Goal: Task Accomplishment & Management: Use online tool/utility

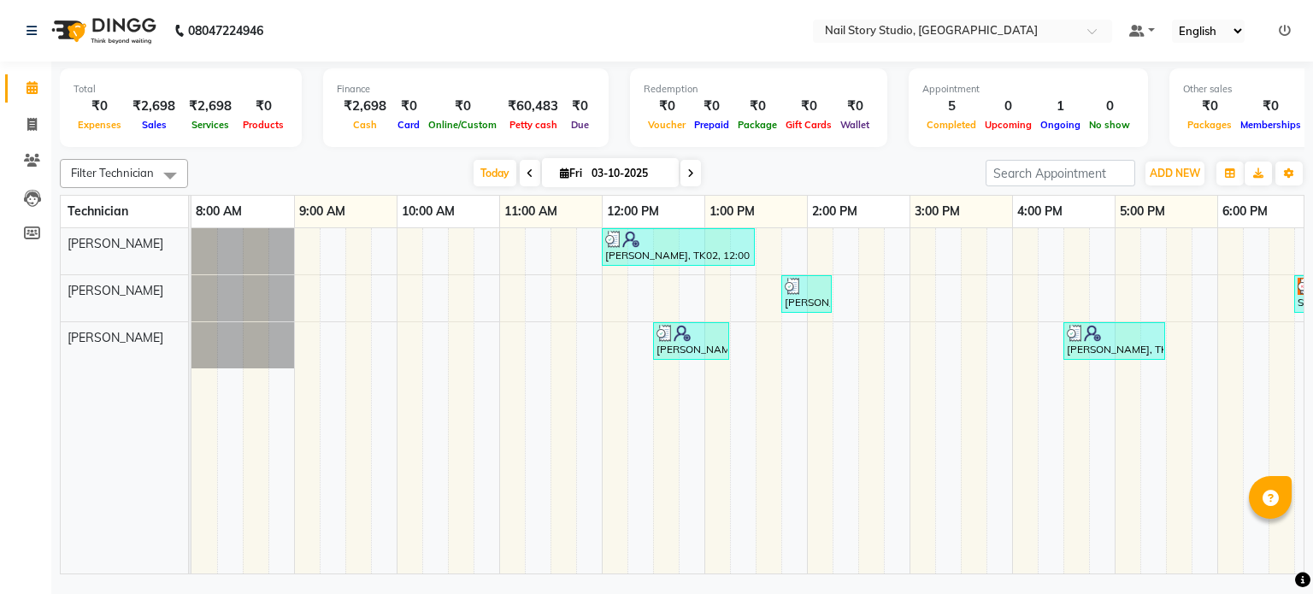
scroll to position [0, 221]
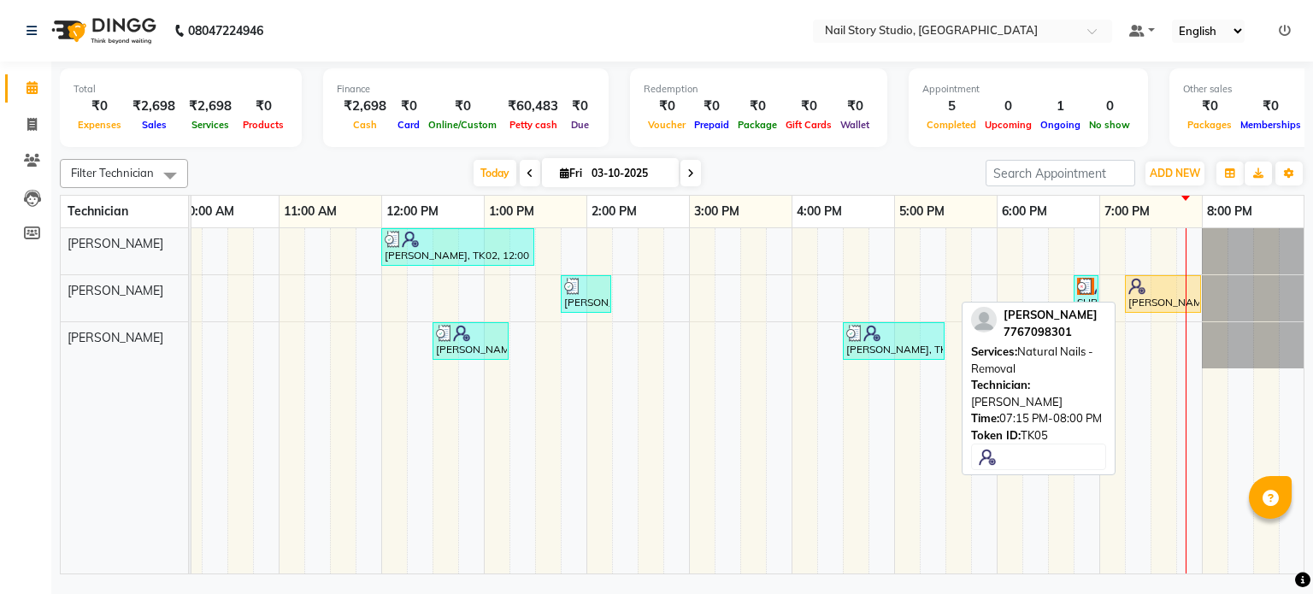
click at [1142, 292] on img at bounding box center [1136, 286] width 17 height 17
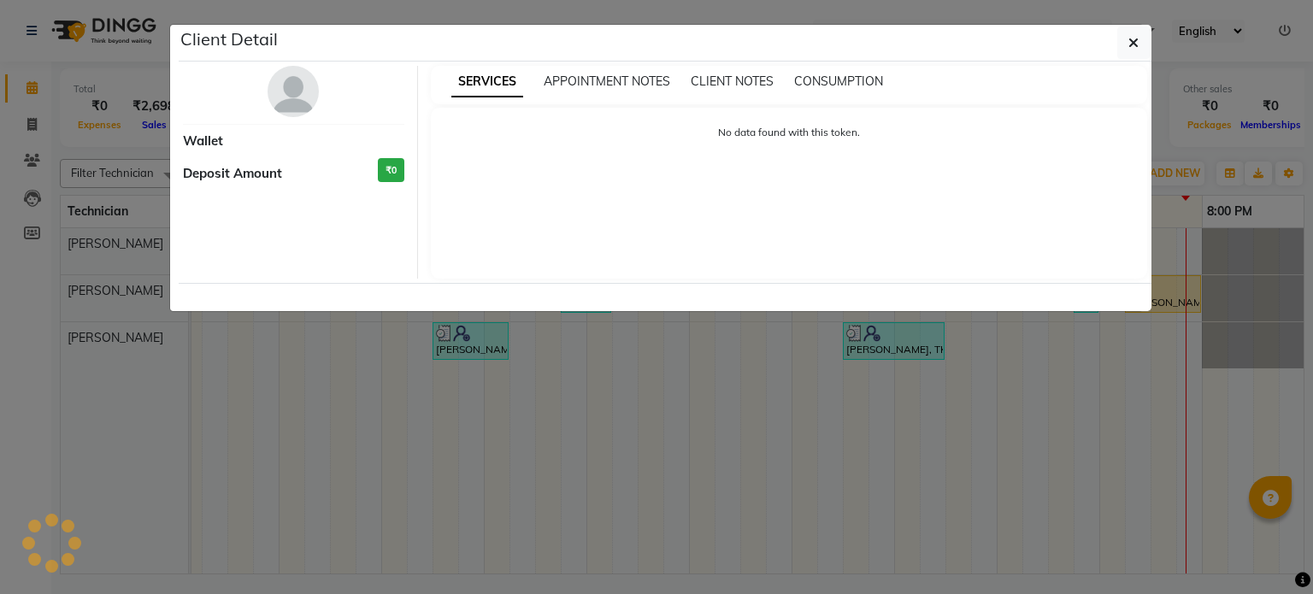
select select "1"
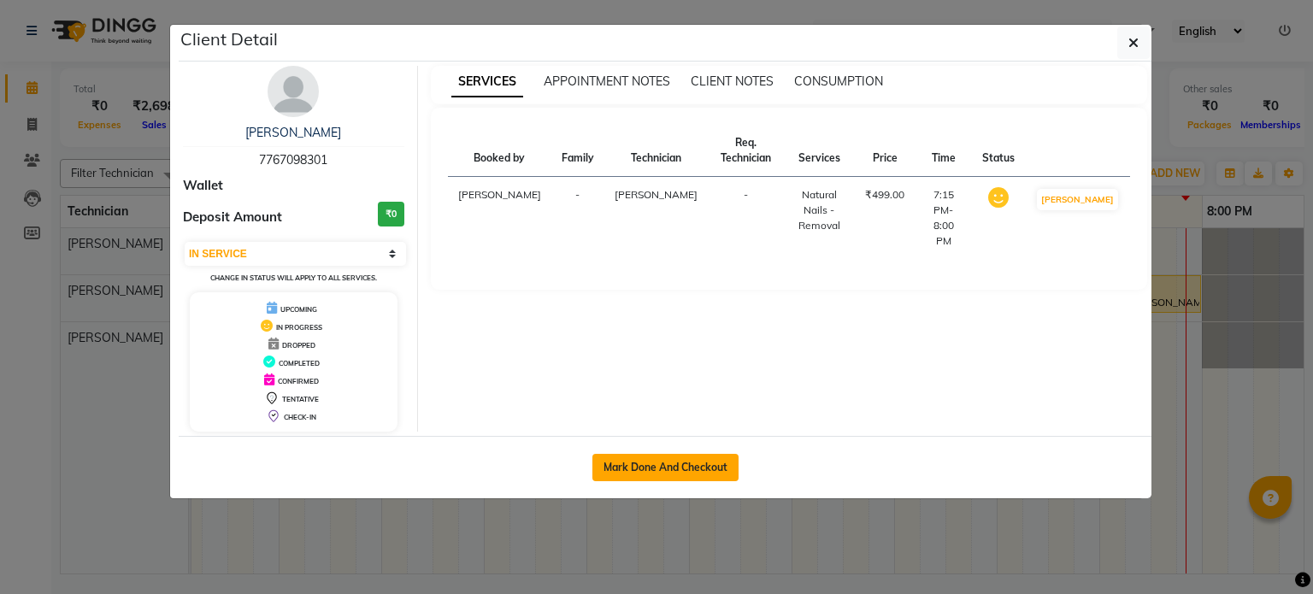
click at [698, 464] on button "Mark Done And Checkout" at bounding box center [665, 467] width 146 height 27
select select "service"
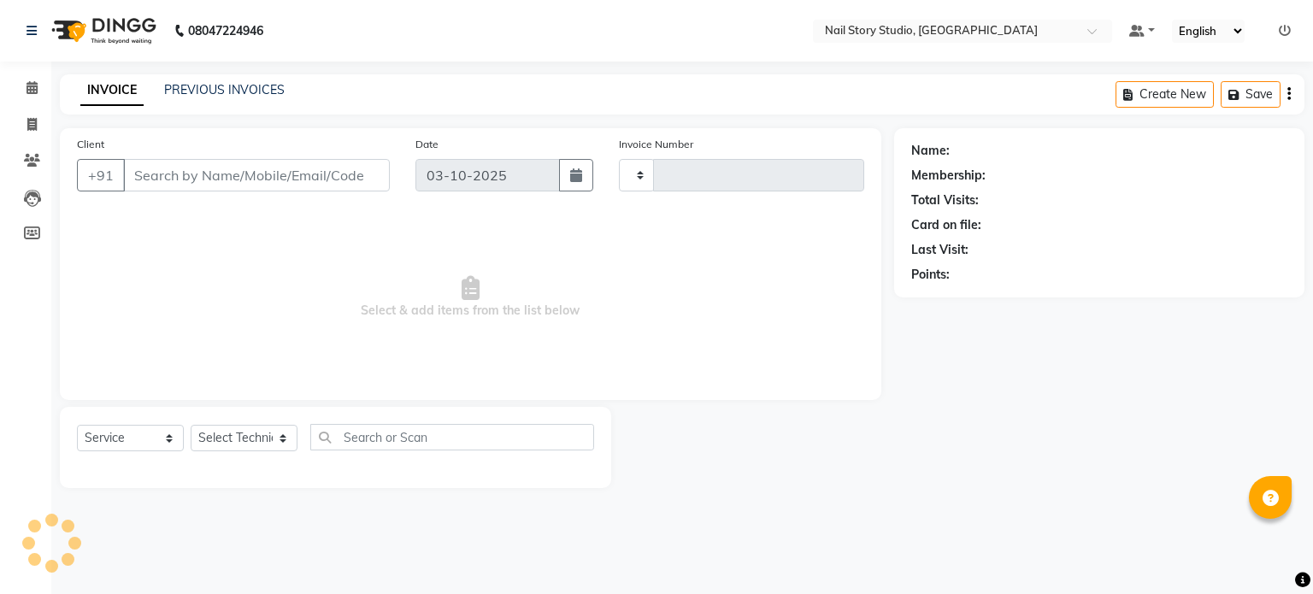
type input "0097"
select select "8686"
type input "77******01"
select select "88037"
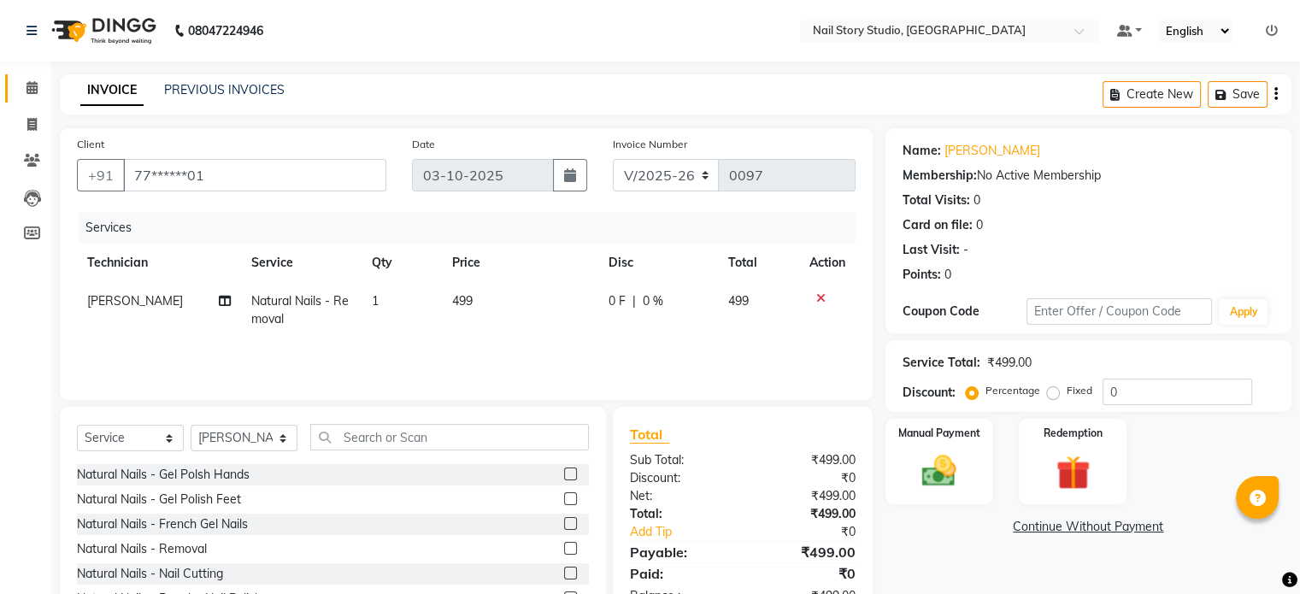
scroll to position [91, 0]
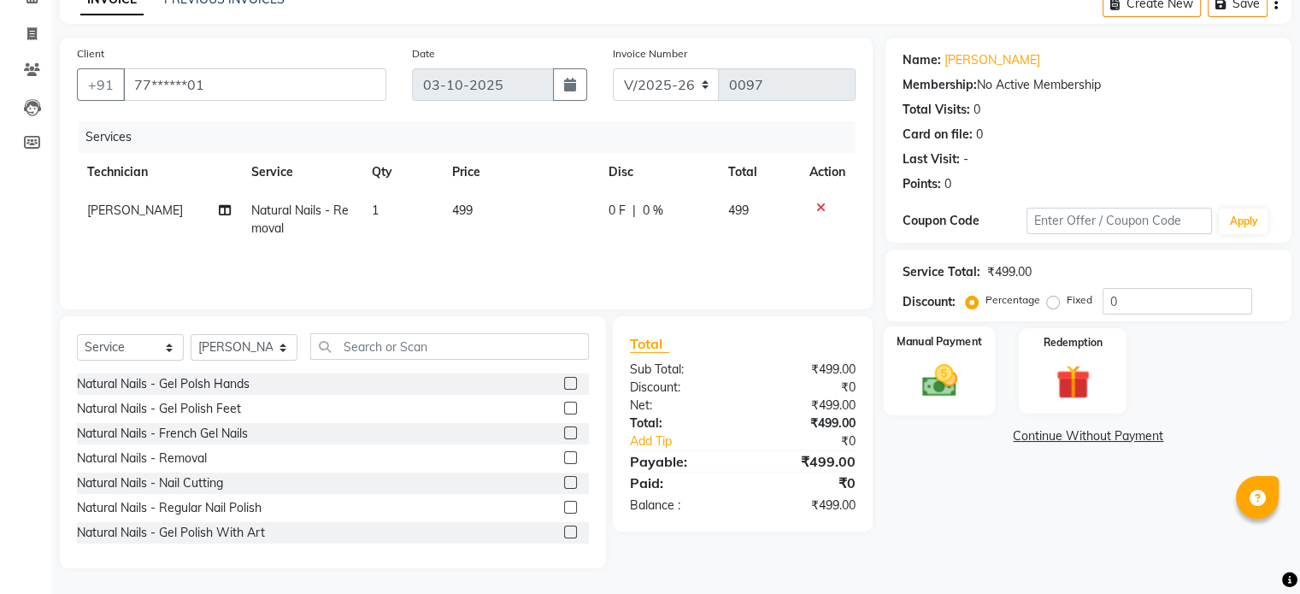
click at [903, 365] on div "Manual Payment" at bounding box center [939, 371] width 112 height 88
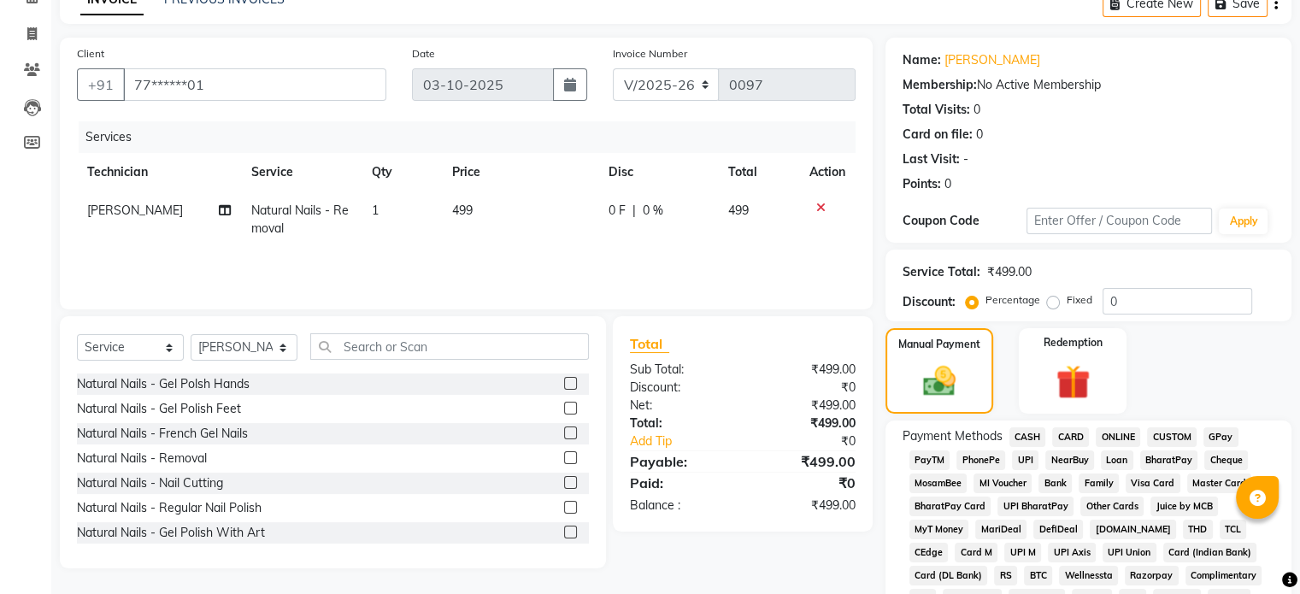
click at [1033, 439] on span "CASH" at bounding box center [1028, 437] width 37 height 20
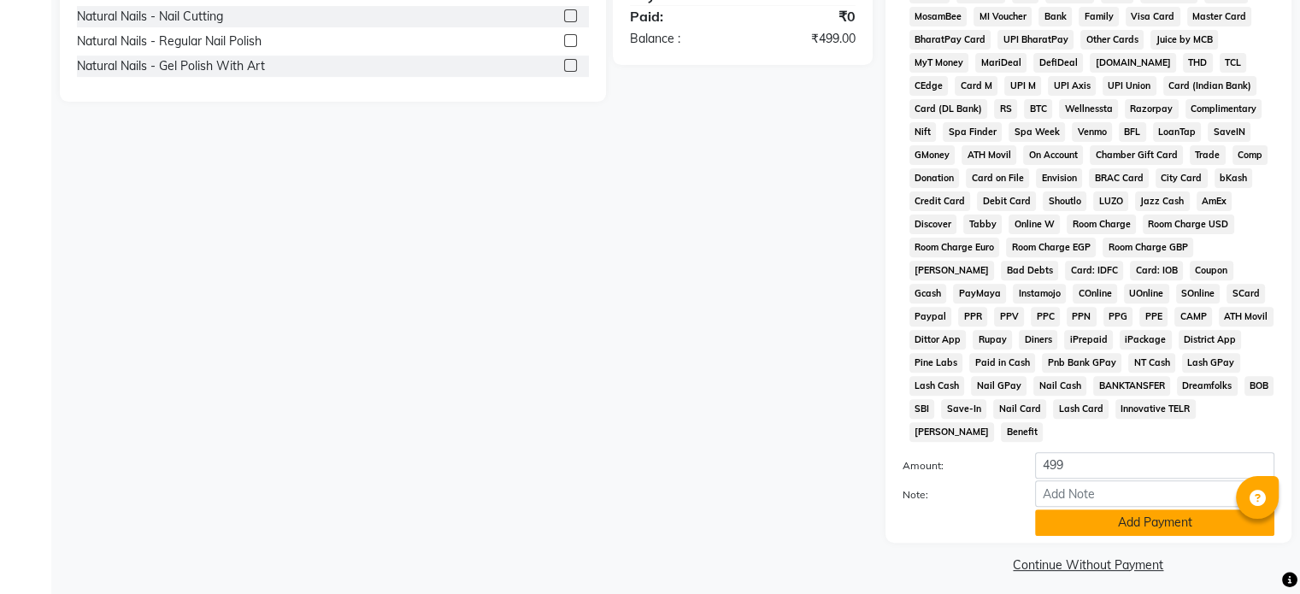
click at [1106, 510] on button "Add Payment" at bounding box center [1154, 523] width 239 height 27
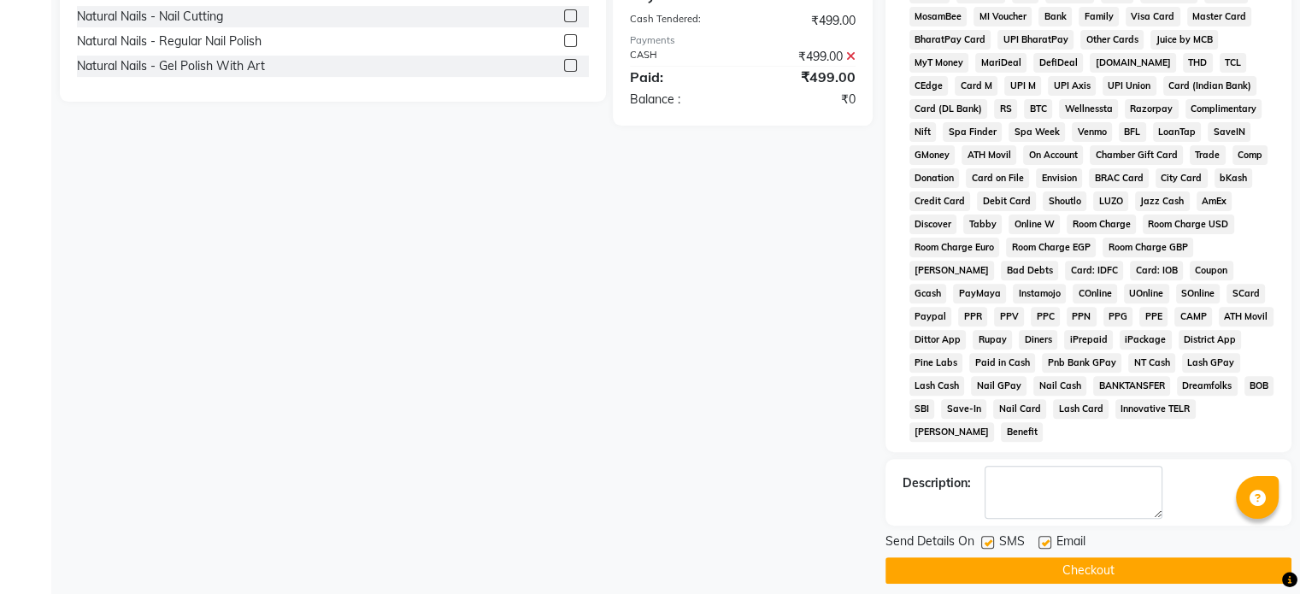
click at [1095, 557] on button "Checkout" at bounding box center [1089, 570] width 406 height 27
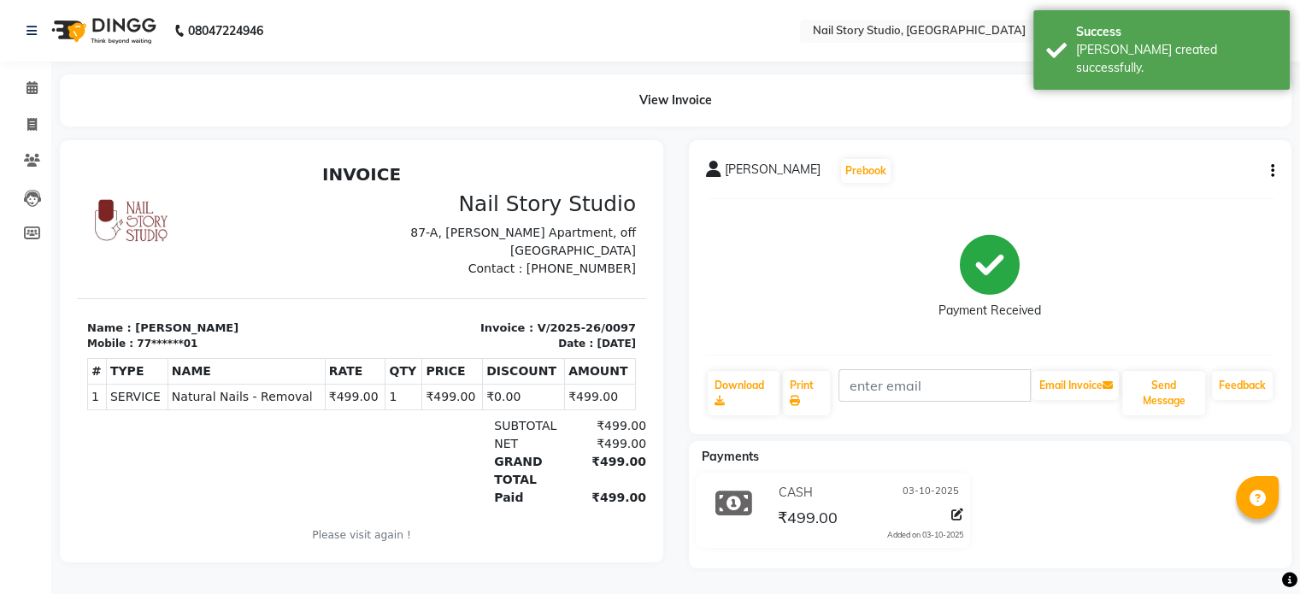
scroll to position [6, 0]
click at [28, 86] on icon at bounding box center [32, 87] width 11 height 13
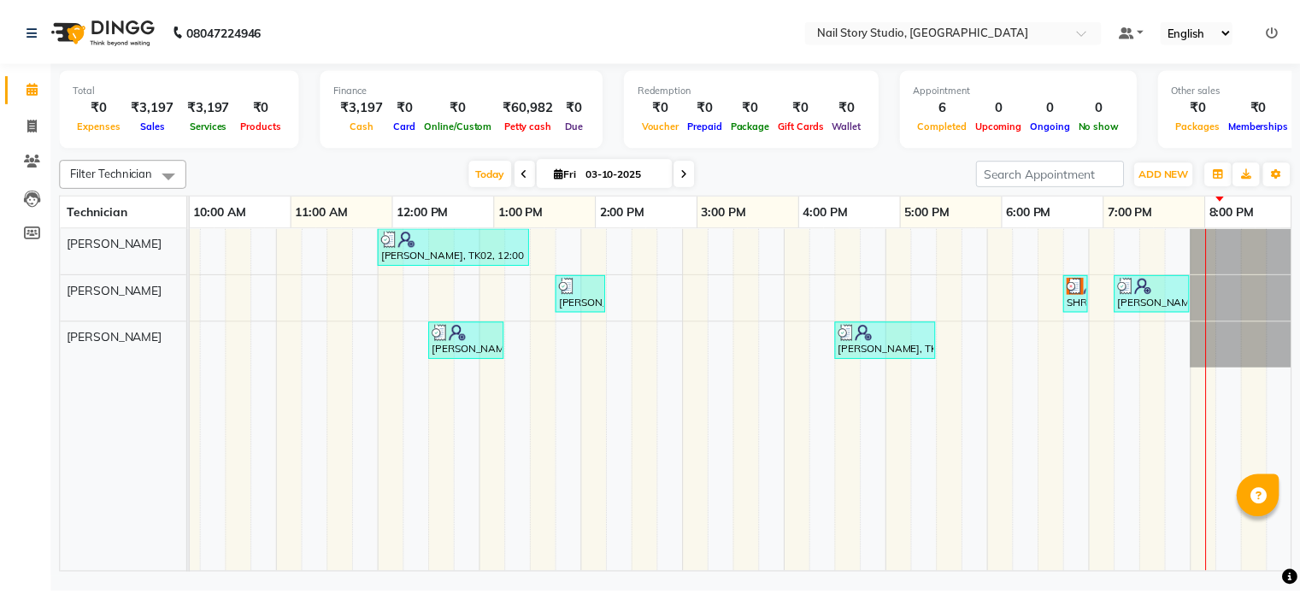
scroll to position [0, 221]
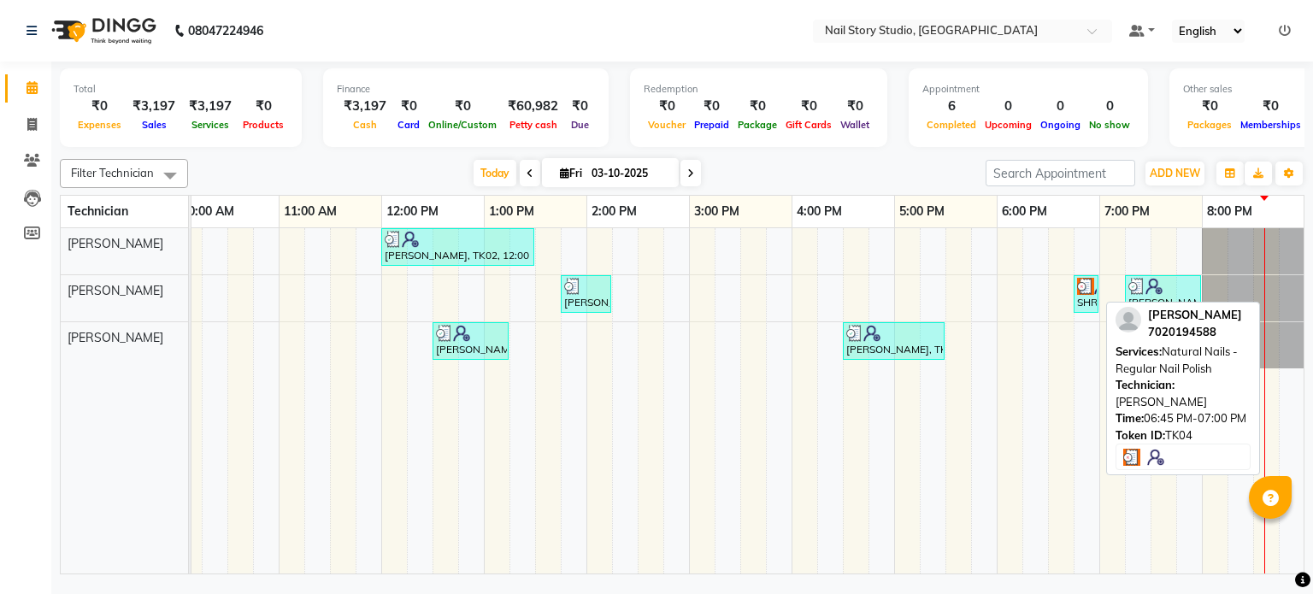
click at [1094, 286] on img at bounding box center [1102, 286] width 17 height 17
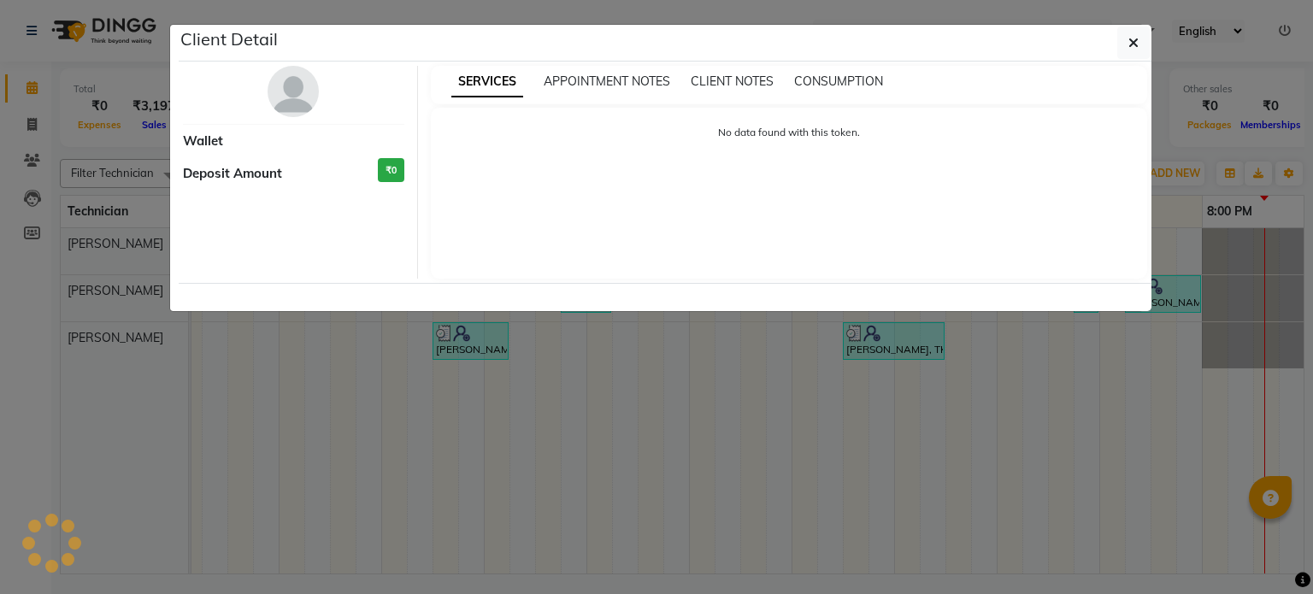
select select "3"
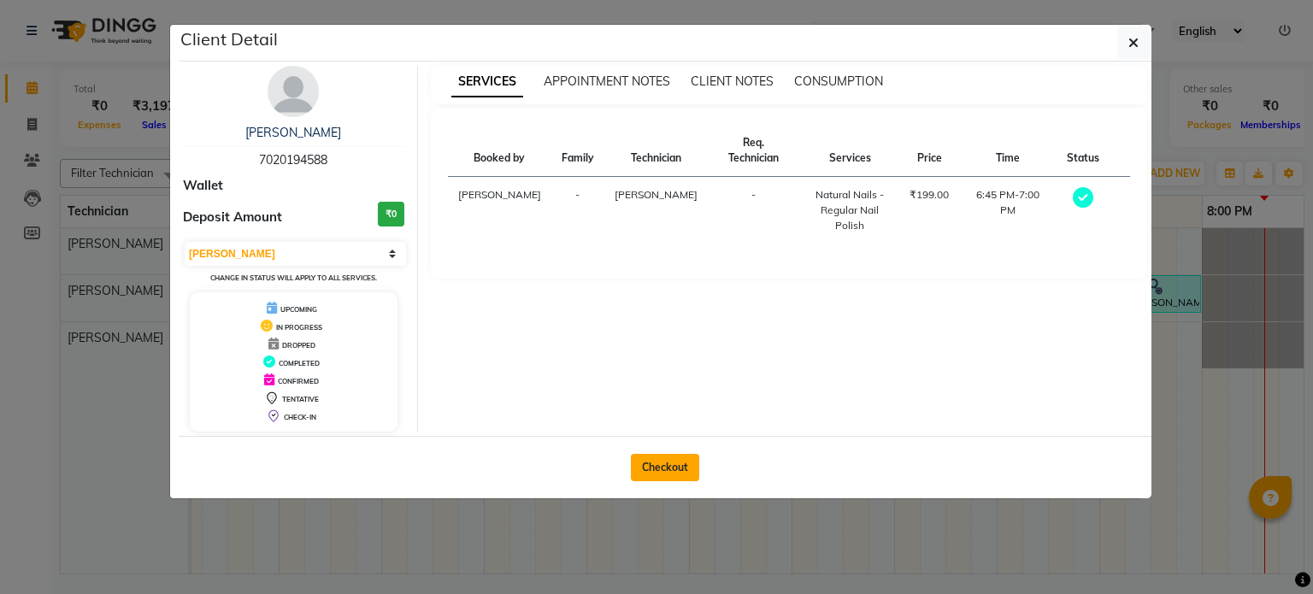
click at [663, 476] on button "Checkout" at bounding box center [665, 467] width 68 height 27
select select "service"
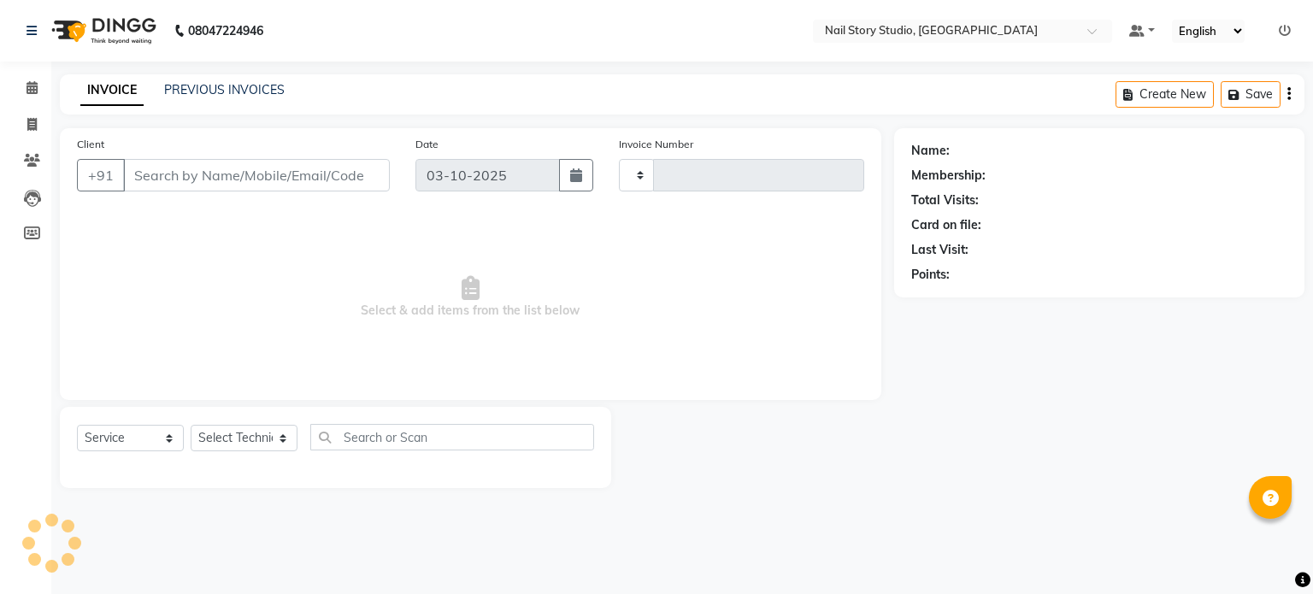
type input "0098"
select select "8686"
type input "70******88"
select select "88037"
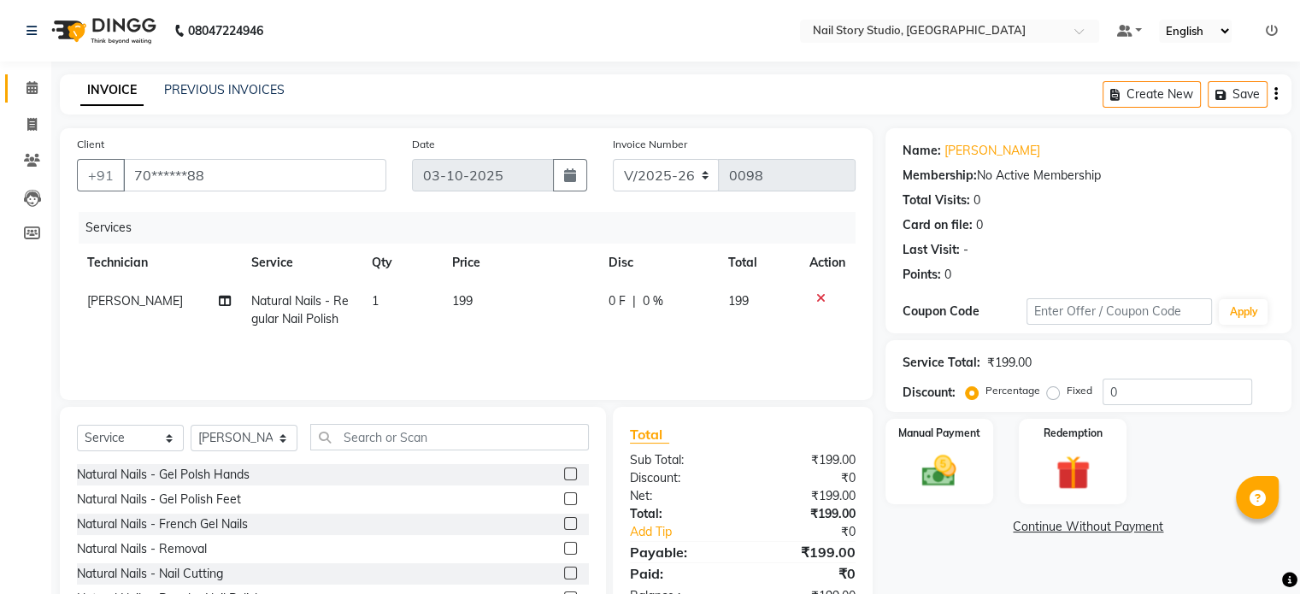
scroll to position [91, 0]
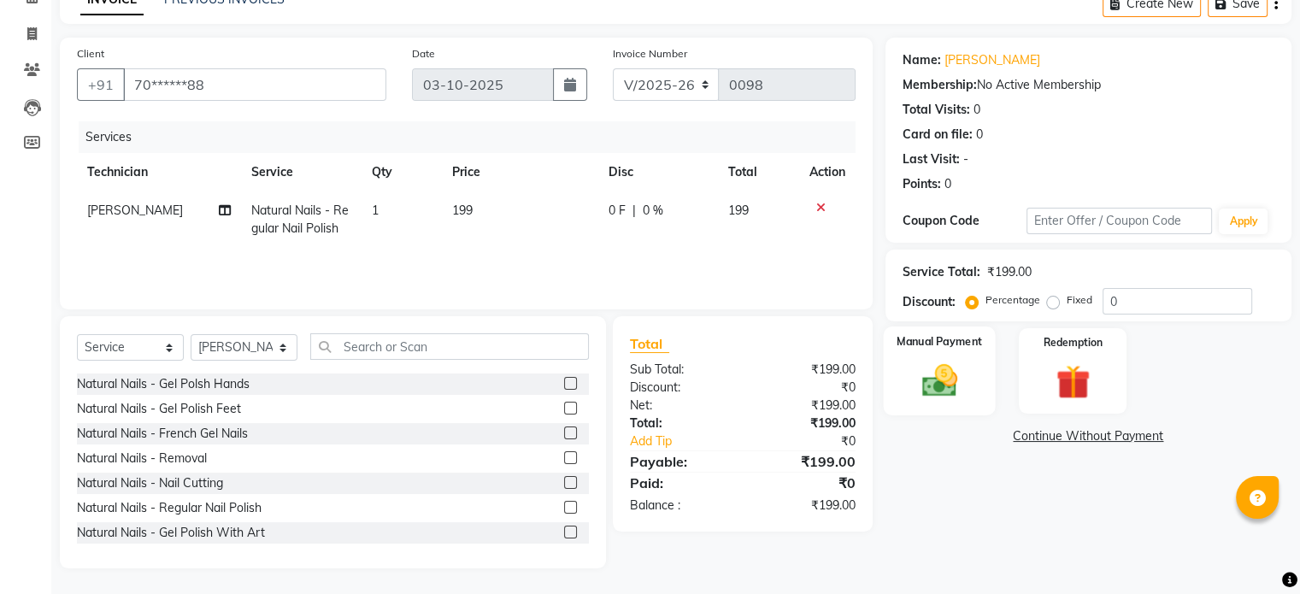
click at [945, 352] on div "Manual Payment" at bounding box center [939, 371] width 112 height 88
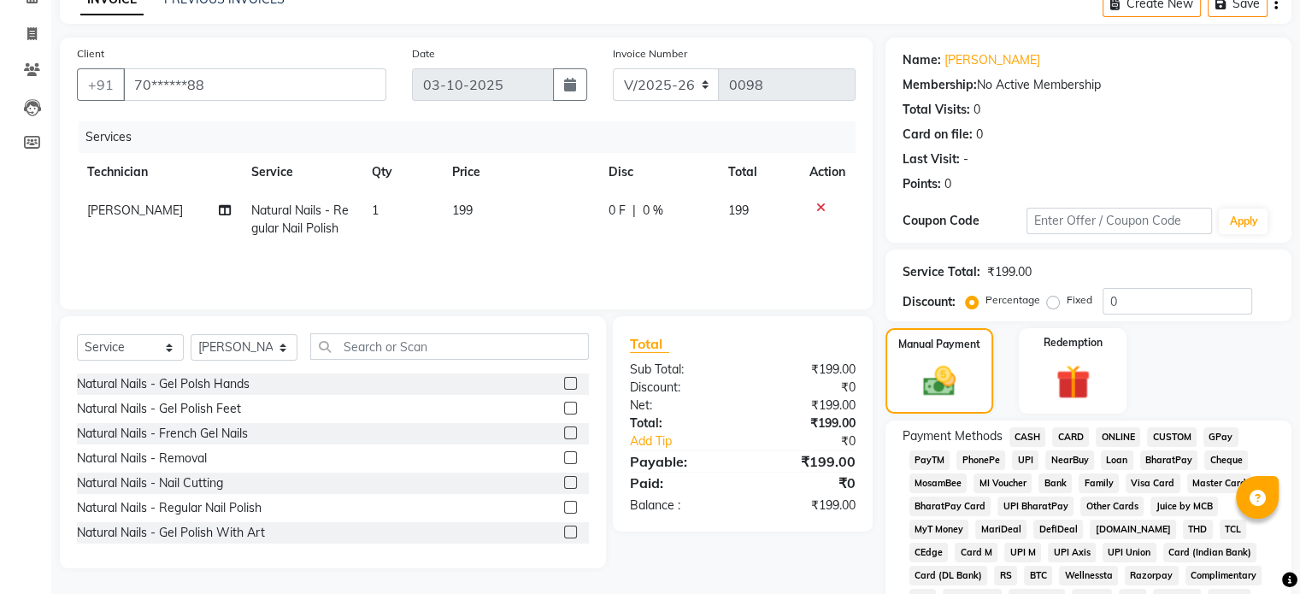
click at [1019, 465] on span "UPI" at bounding box center [1025, 461] width 27 height 20
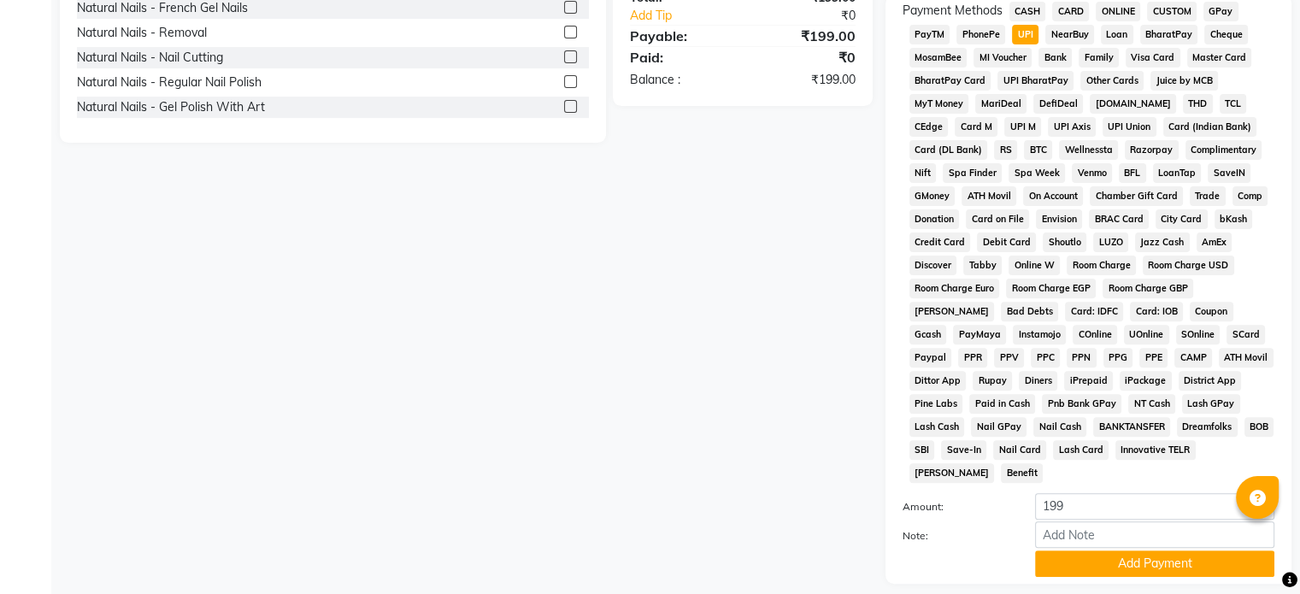
scroll to position [557, 0]
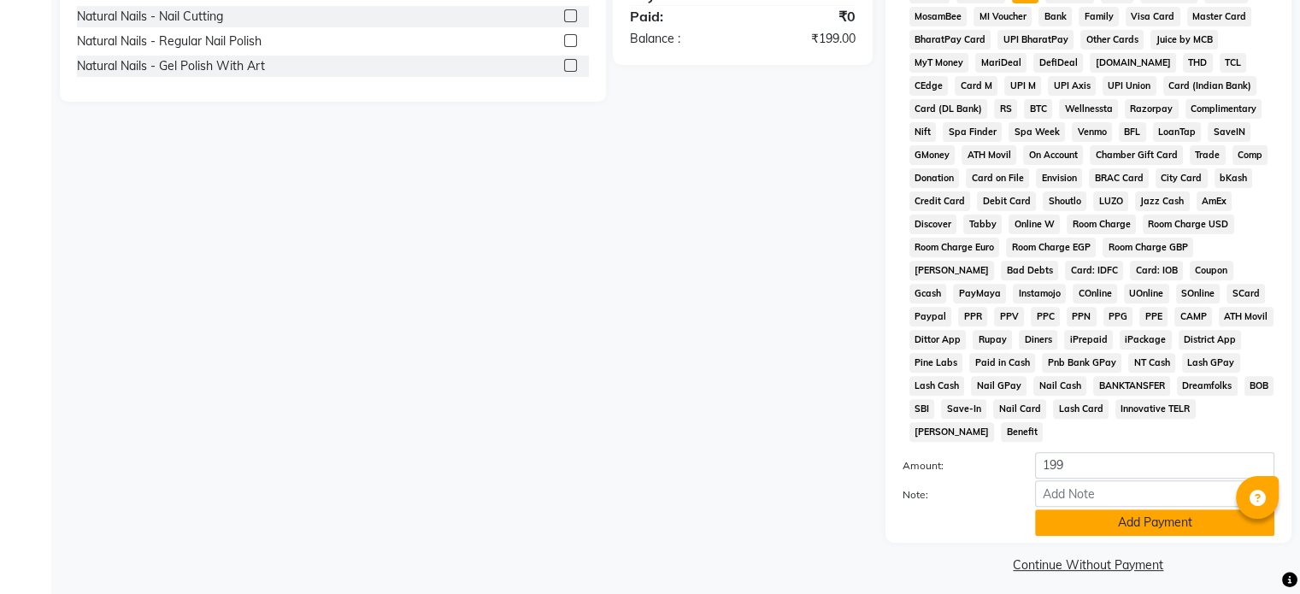
click at [1146, 514] on button "Add Payment" at bounding box center [1154, 523] width 239 height 27
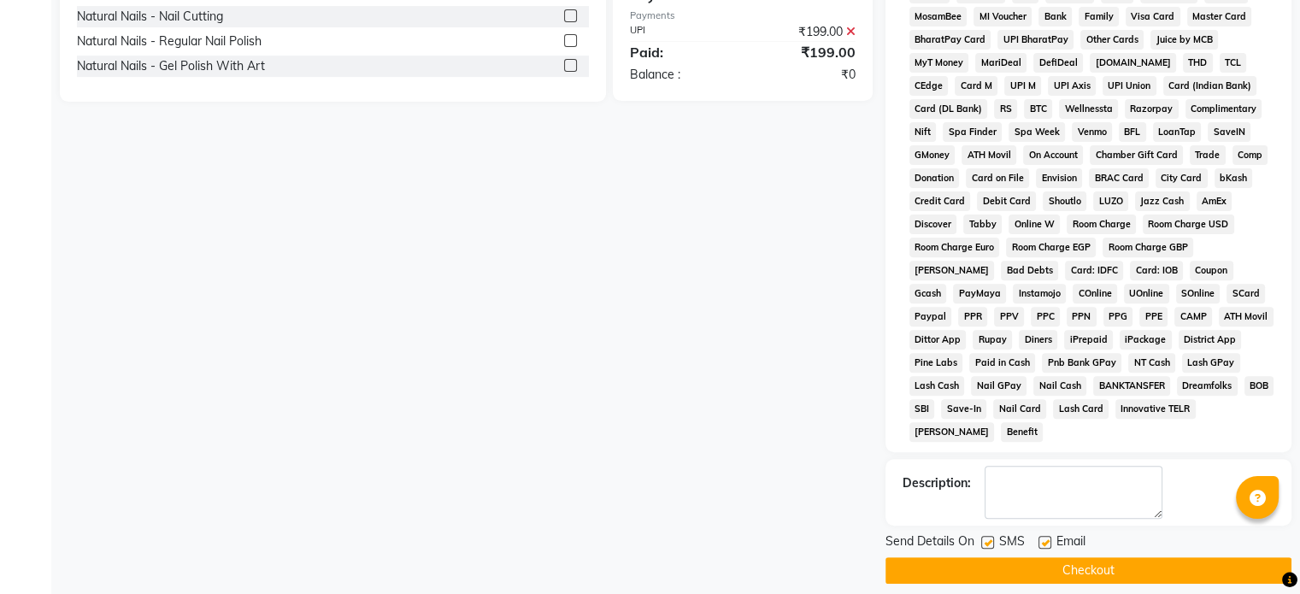
click at [1104, 567] on button "Checkout" at bounding box center [1089, 570] width 406 height 27
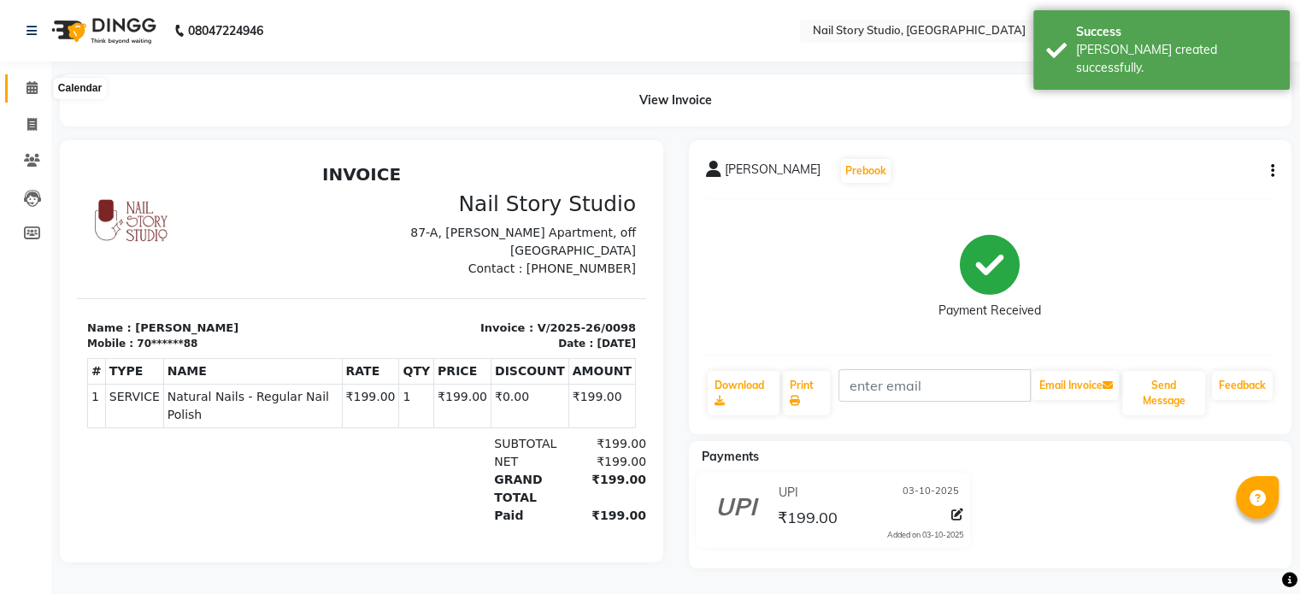
click at [29, 85] on icon at bounding box center [32, 87] width 11 height 13
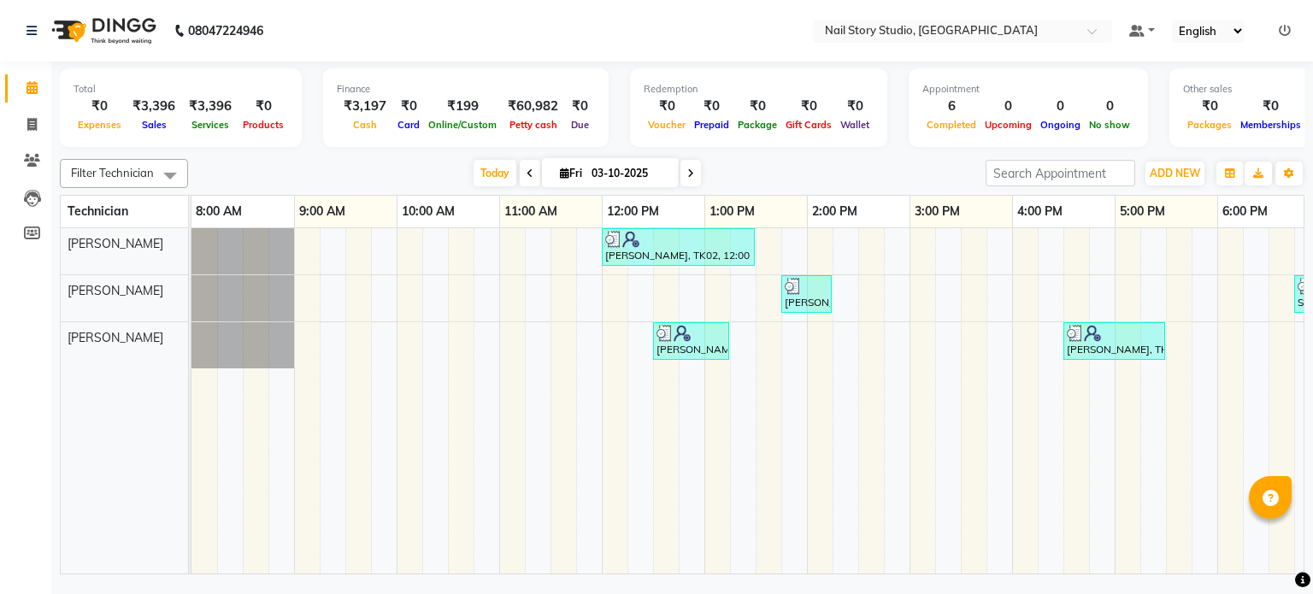
drag, startPoint x: 721, startPoint y: 553, endPoint x: 657, endPoint y: 539, distance: 64.7
click at [657, 539] on tr at bounding box center [858, 401] width 1334 height 346
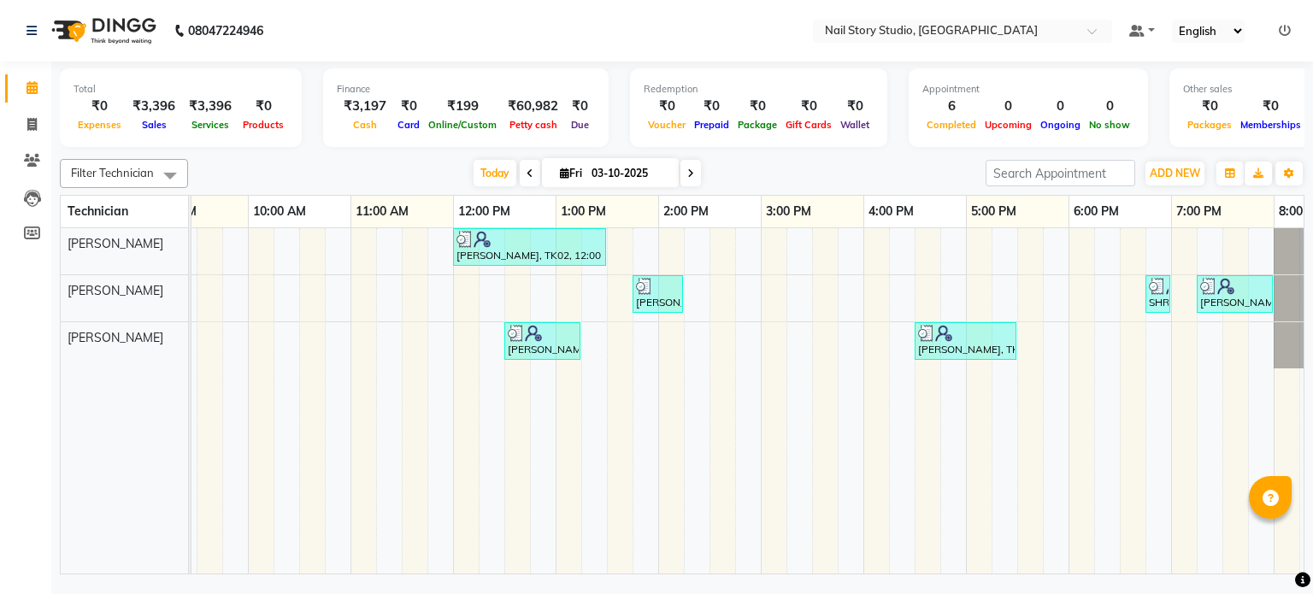
scroll to position [0, 221]
